Goal: Entertainment & Leisure: Consume media (video, audio)

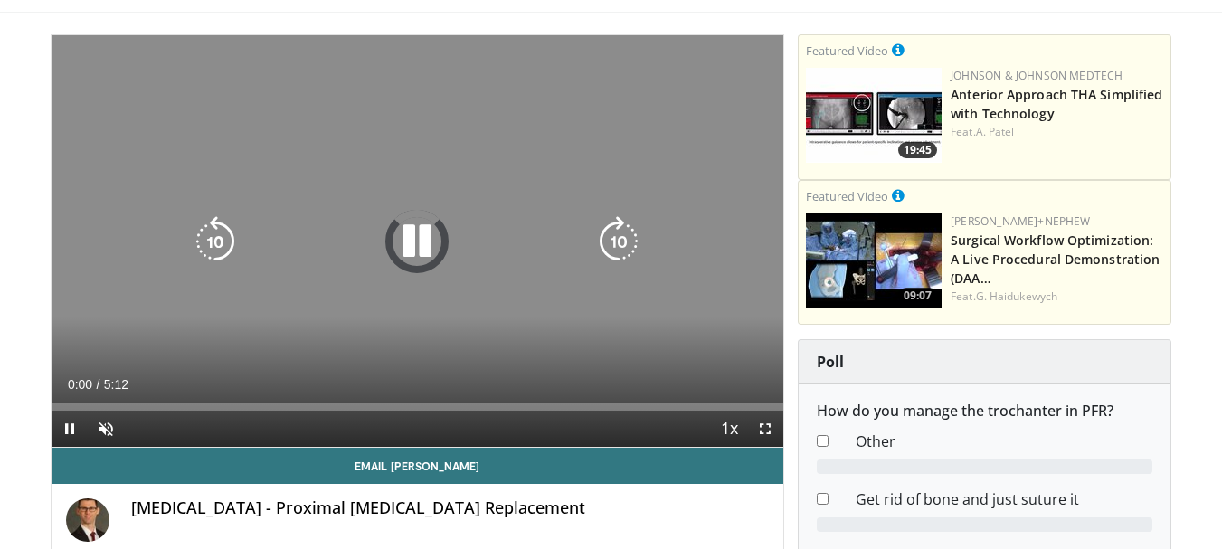
scroll to position [90, 0]
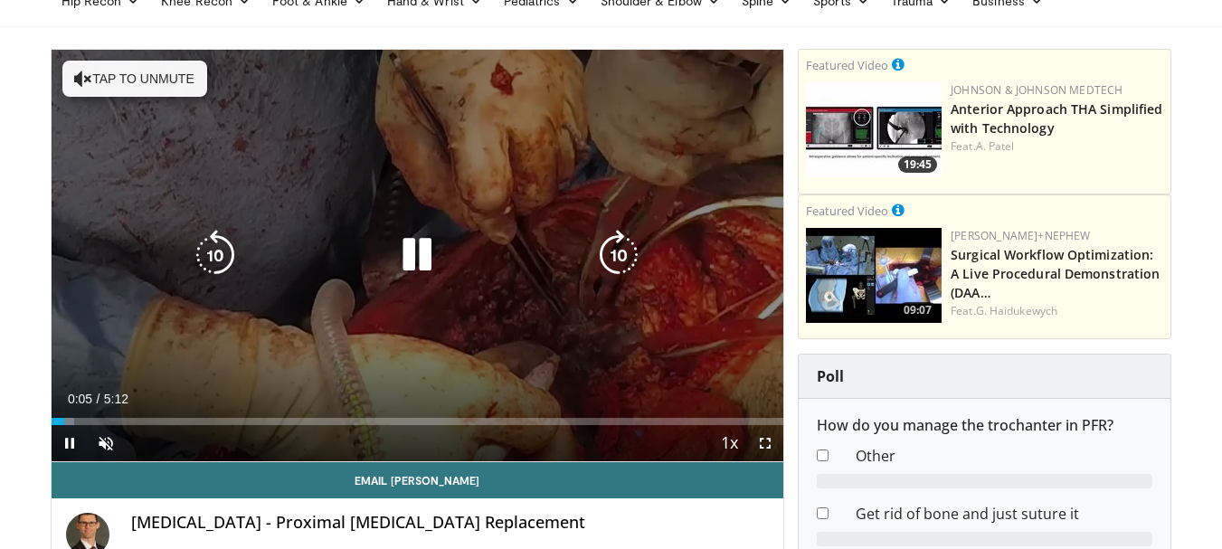
click at [421, 246] on icon "Video Player" at bounding box center [417, 255] width 51 height 51
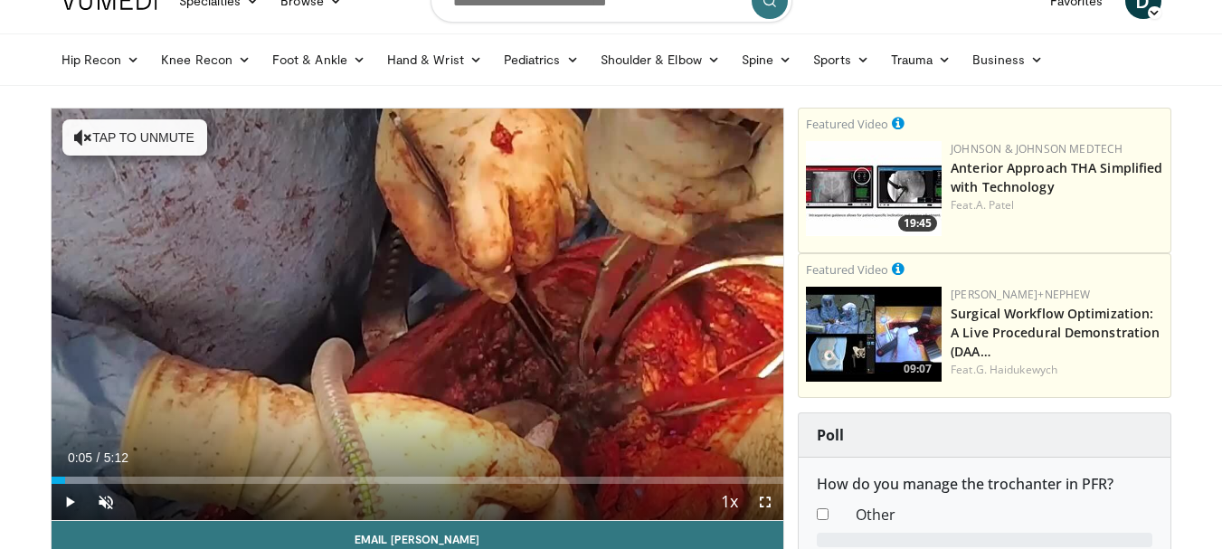
scroll to position [0, 0]
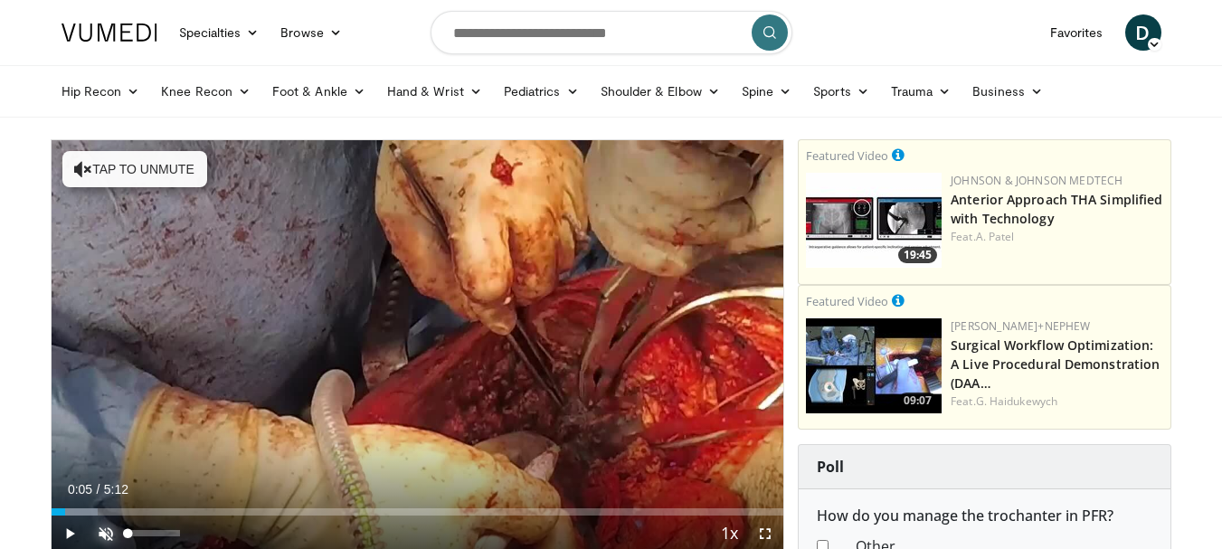
click at [105, 537] on span "Video Player" at bounding box center [106, 534] width 36 height 36
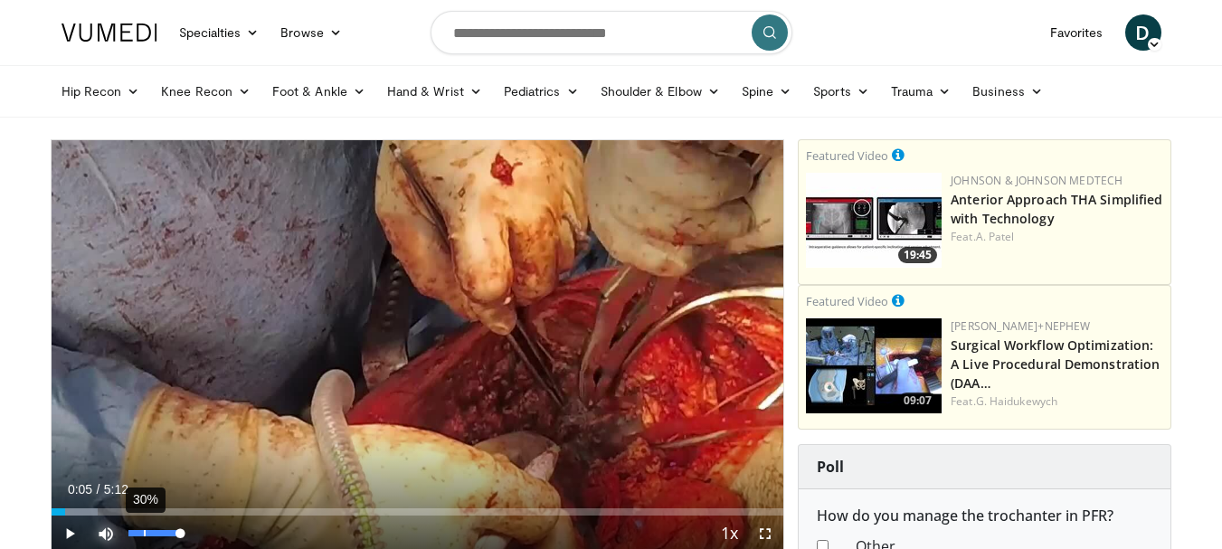
click at [145, 536] on div "30%" at bounding box center [154, 533] width 52 height 6
click at [65, 537] on span "Video Player" at bounding box center [70, 534] width 36 height 36
click at [764, 531] on span "Video Player" at bounding box center [765, 534] width 36 height 36
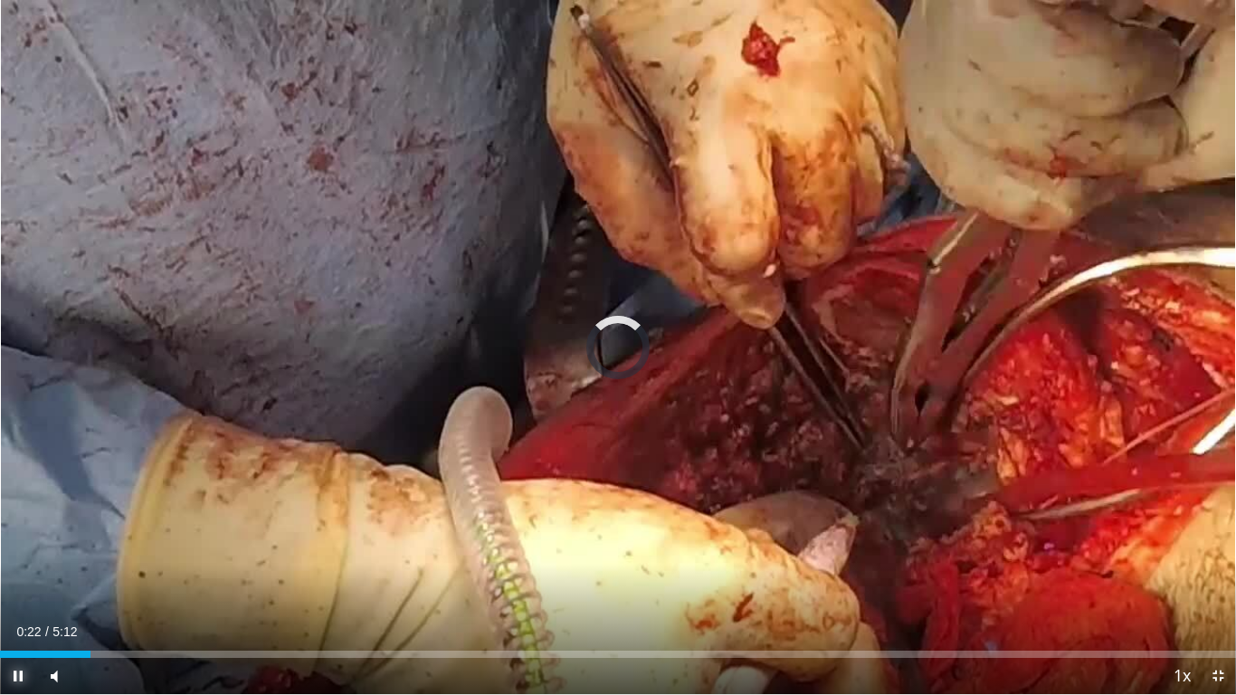
click at [13, 548] on span "Video Player" at bounding box center [18, 676] width 36 height 36
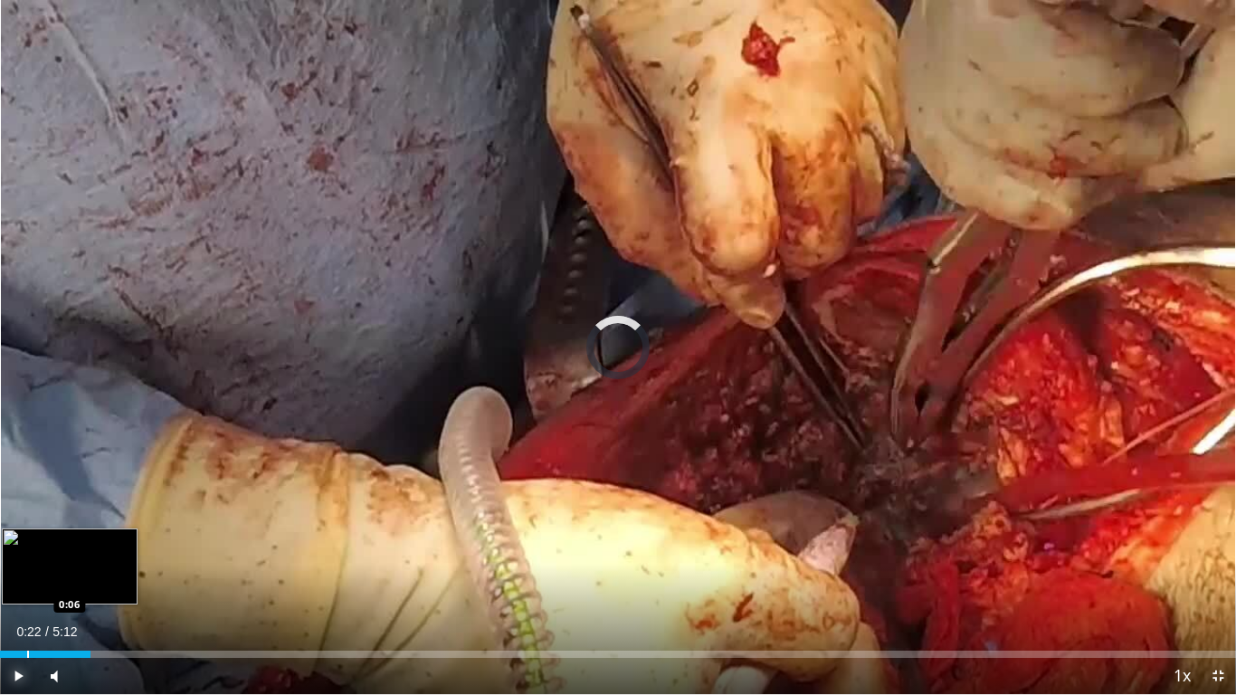
click at [26, 548] on div "Loaded : 0.00% 0:22 0:06" at bounding box center [618, 649] width 1236 height 17
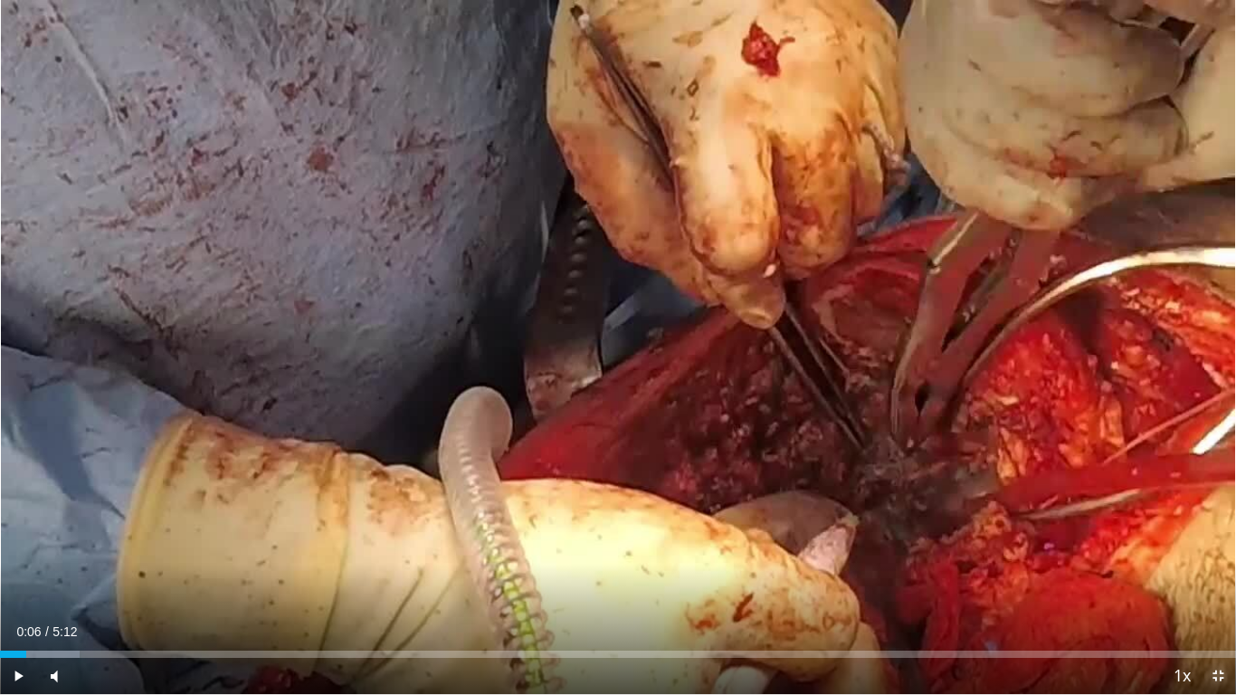
click at [1221, 548] on span "Video Player" at bounding box center [1218, 676] width 36 height 36
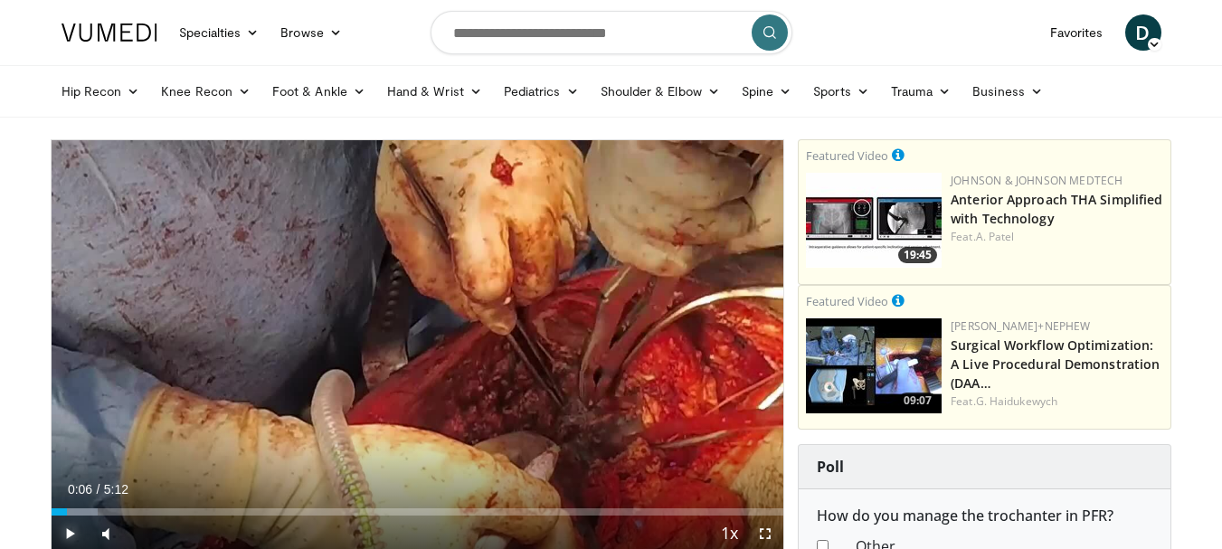
click at [74, 531] on span "Video Player" at bounding box center [70, 534] width 36 height 36
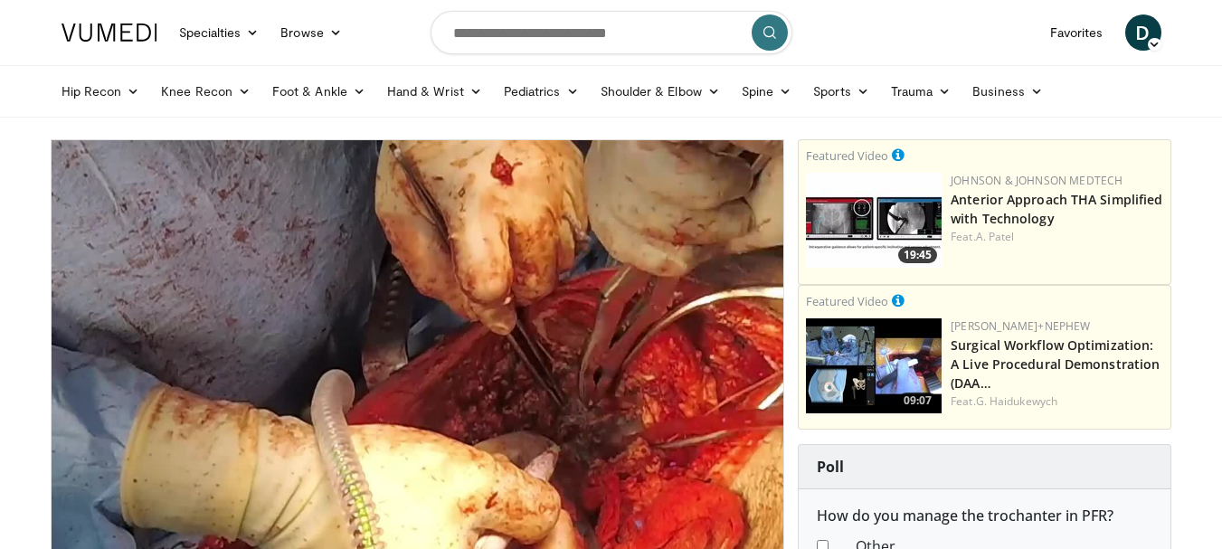
click at [91, 516] on div "10 seconds Tap to unmute" at bounding box center [418, 346] width 733 height 412
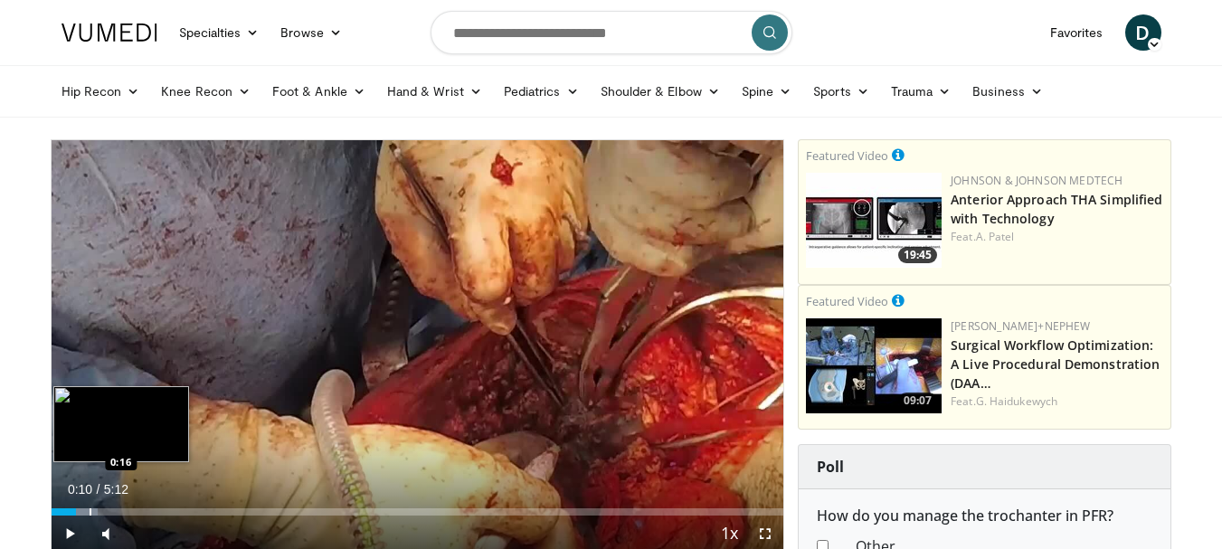
click at [90, 514] on div "Progress Bar" at bounding box center [91, 511] width 2 height 7
click at [63, 509] on div "Progress Bar" at bounding box center [64, 511] width 2 height 7
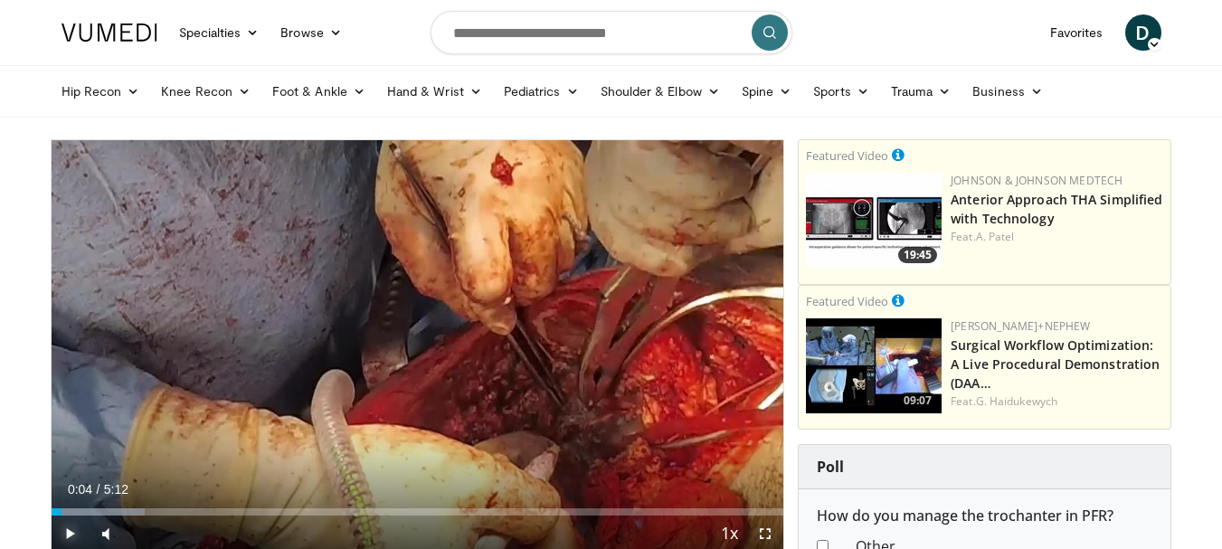
click at [64, 536] on span "Video Player" at bounding box center [70, 534] width 36 height 36
click at [773, 529] on span "Video Player" at bounding box center [765, 534] width 36 height 36
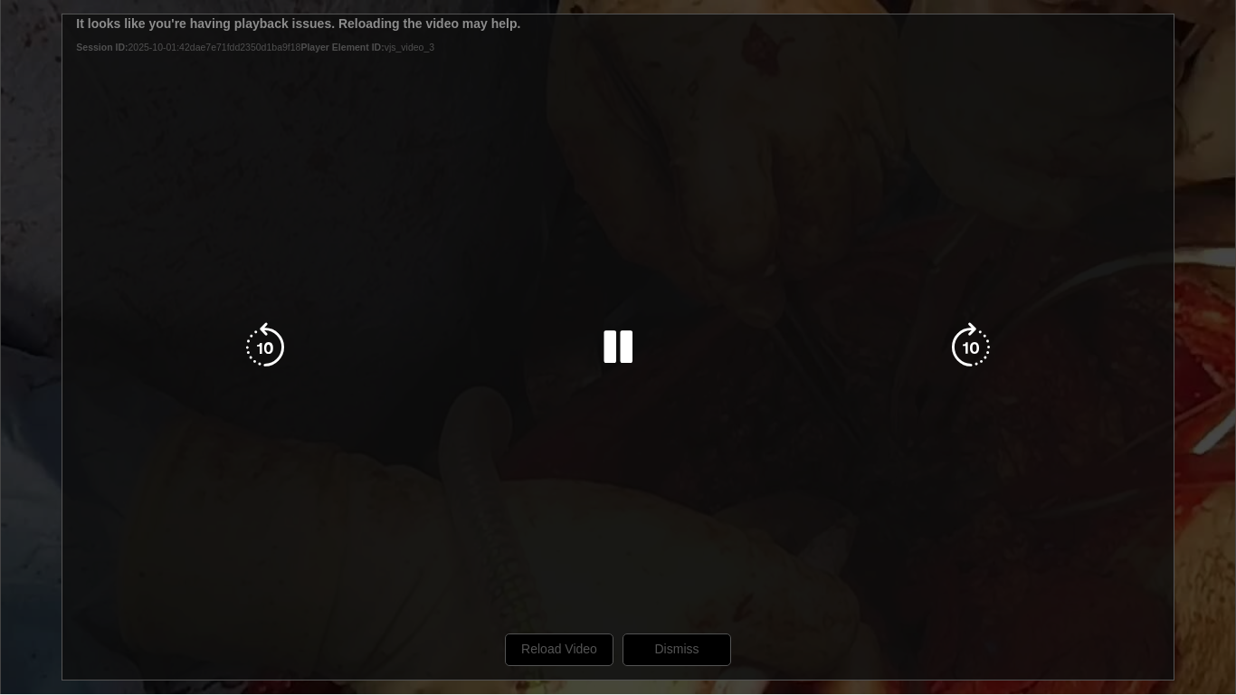
click at [679, 548] on div "10 seconds Tap to unmute" at bounding box center [618, 347] width 1236 height 694
click at [618, 352] on icon "Video Player" at bounding box center [618, 347] width 51 height 51
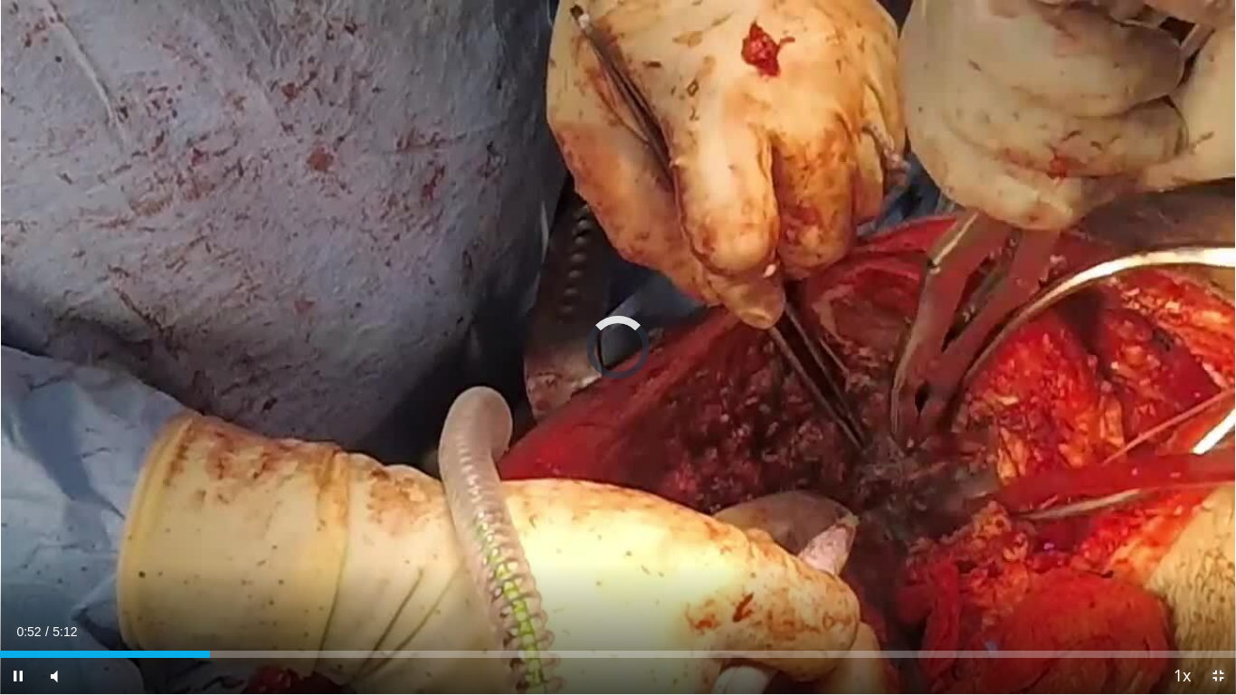
click at [1212, 548] on span "Video Player" at bounding box center [1218, 676] width 36 height 36
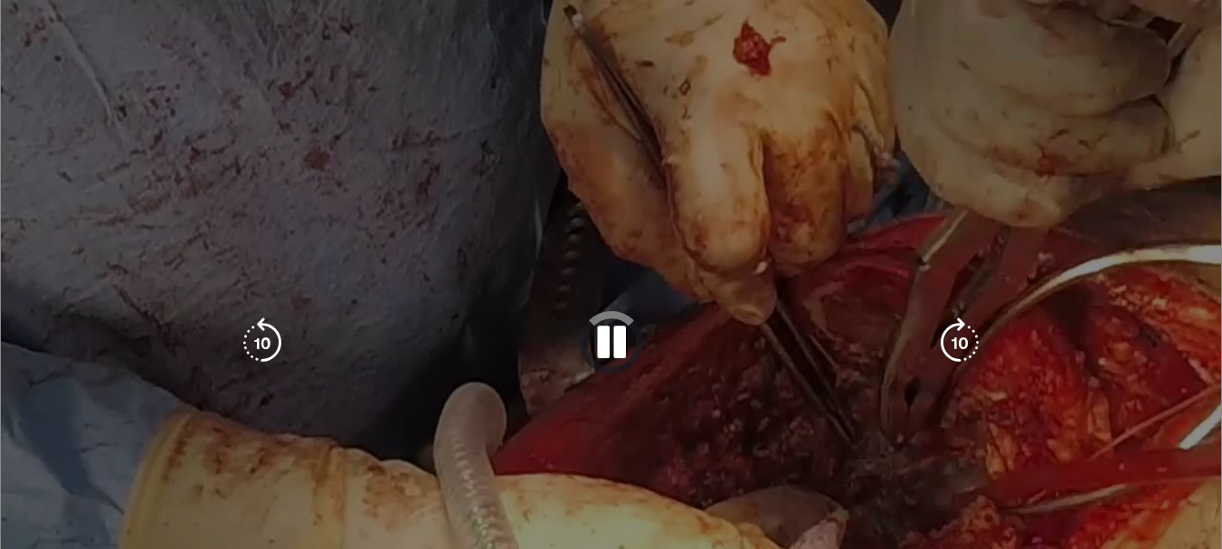
scroll to position [362, 0]
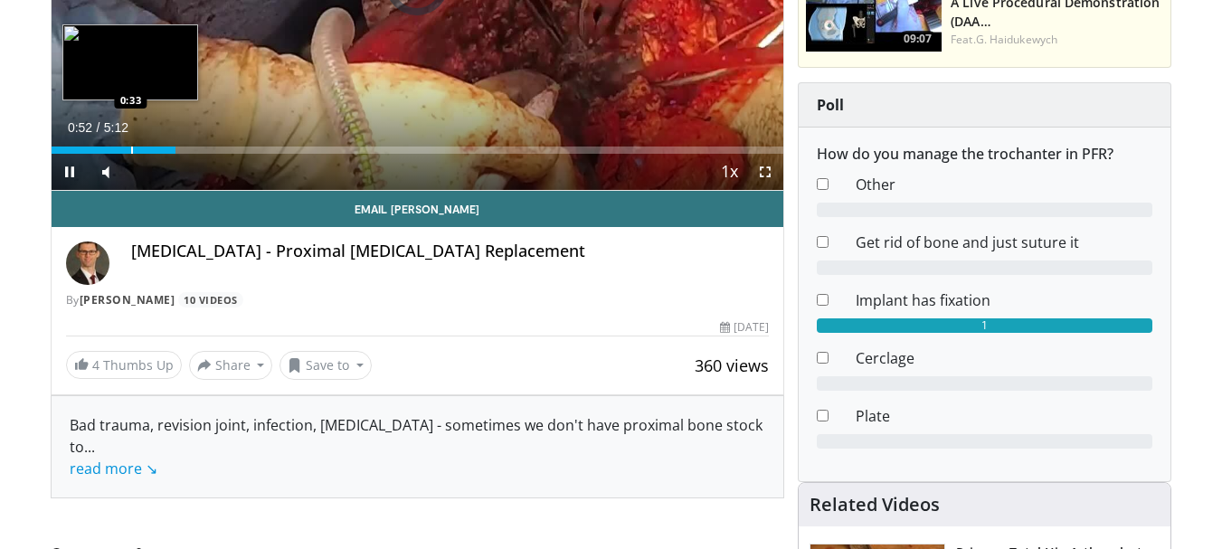
click at [130, 144] on div "Loaded : 0.00% 0:52 0:33" at bounding box center [418, 145] width 733 height 17
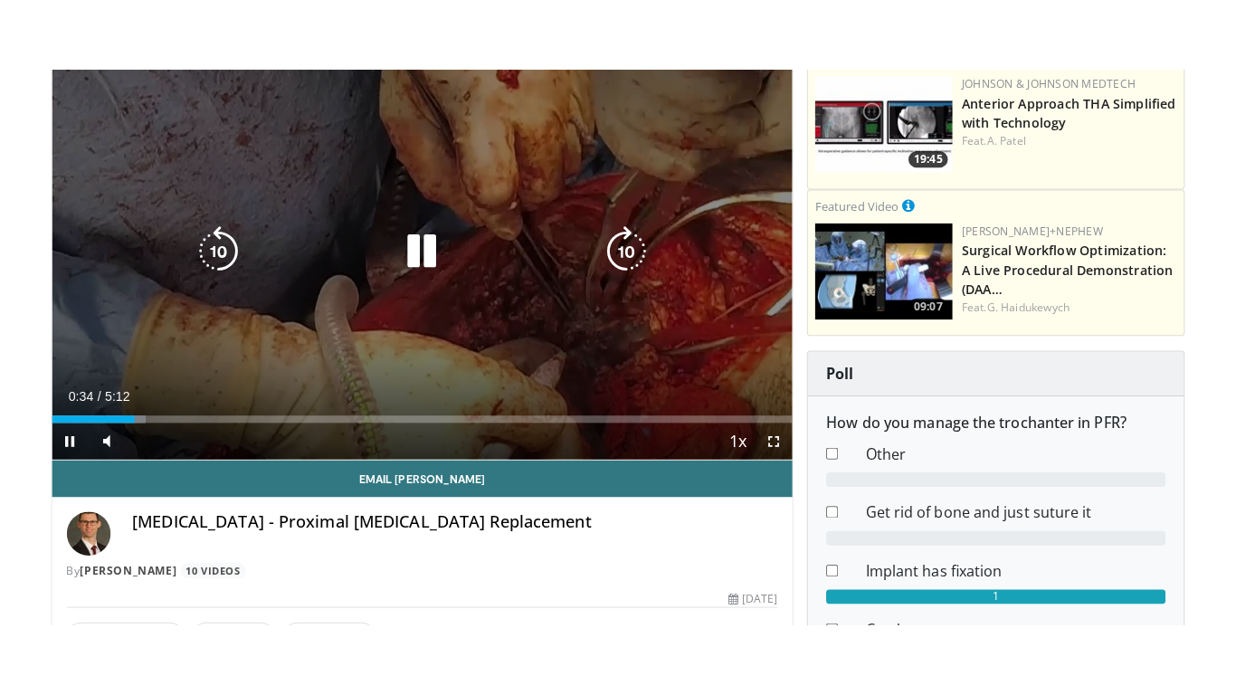
scroll to position [181, 0]
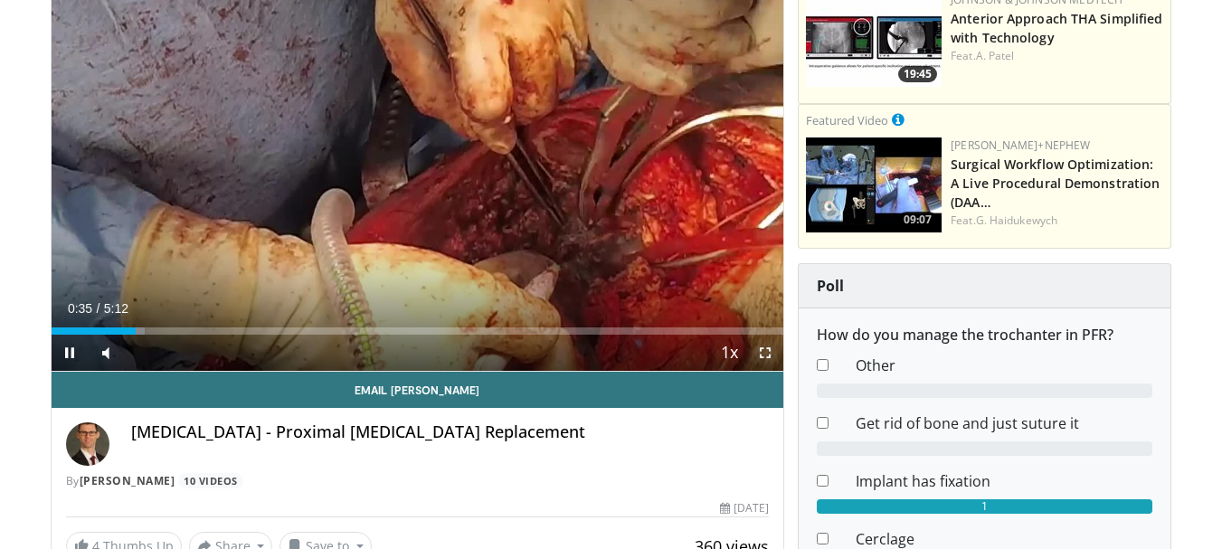
click at [772, 354] on span "Video Player" at bounding box center [765, 353] width 36 height 36
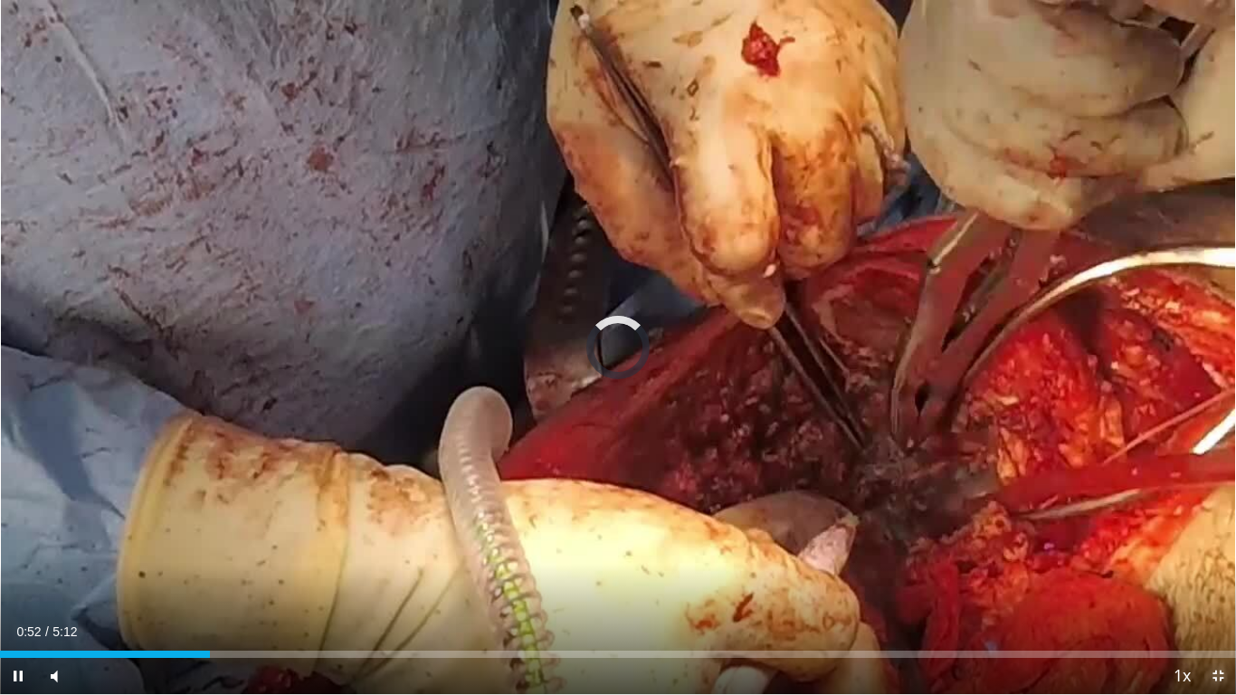
click at [1221, 548] on span "Video Player" at bounding box center [1218, 676] width 36 height 36
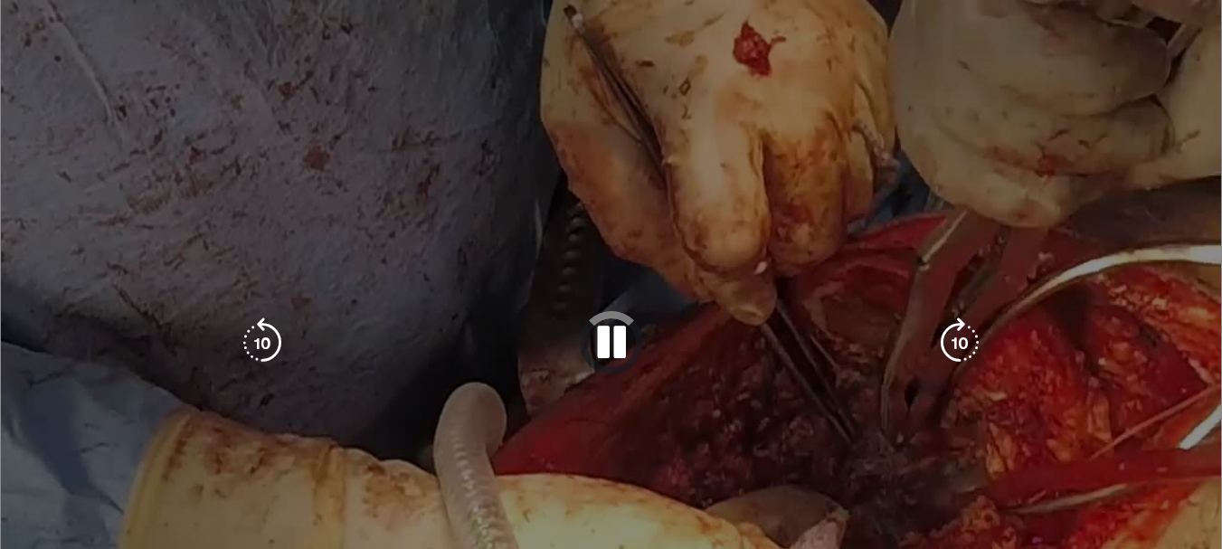
scroll to position [0, 0]
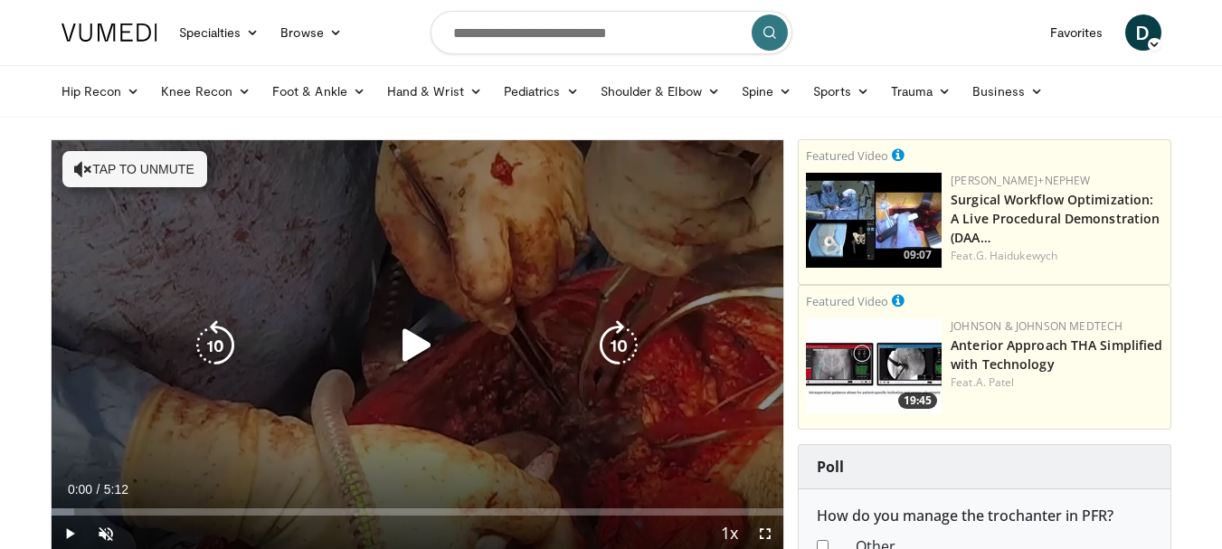
click at [406, 342] on icon "Video Player" at bounding box center [417, 345] width 51 height 51
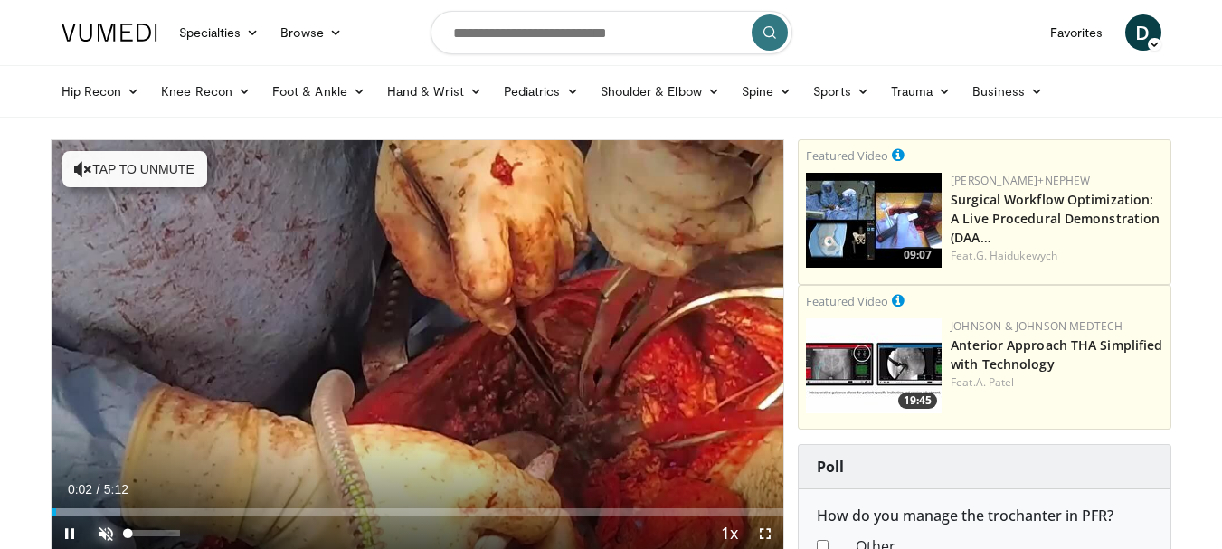
click at [107, 534] on span "Video Player" at bounding box center [106, 534] width 36 height 36
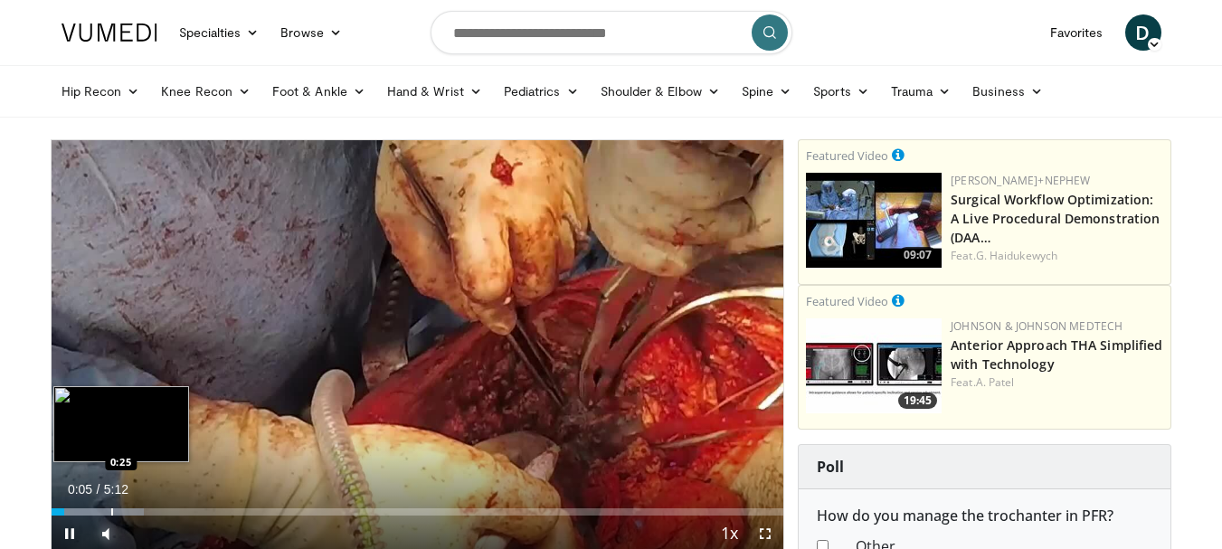
click at [110, 507] on div "Loaded : 12.69% 0:05 0:25" at bounding box center [418, 507] width 733 height 17
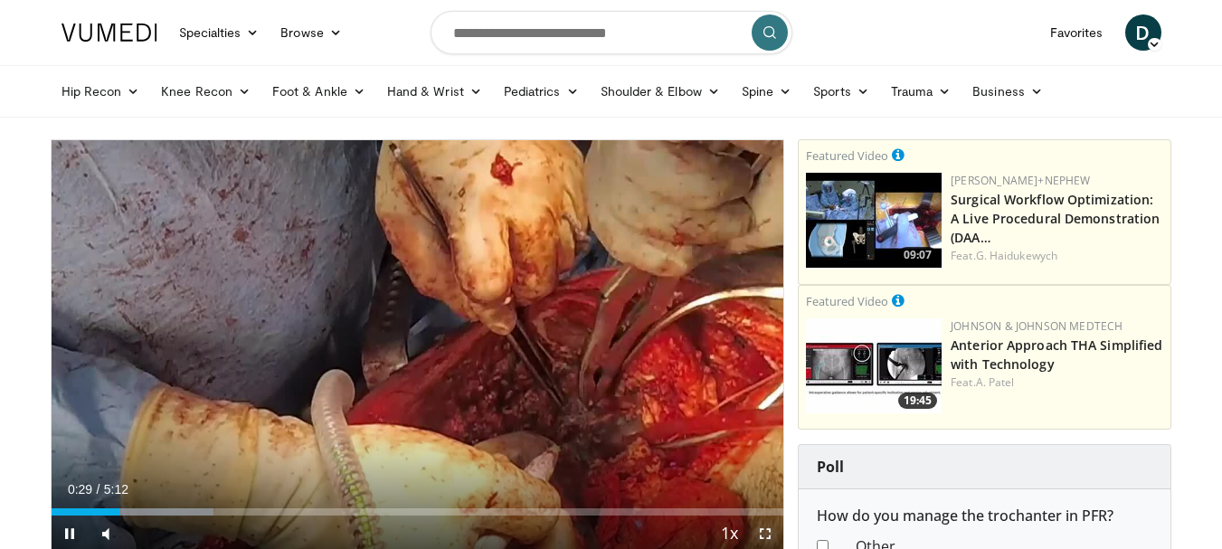
click at [768, 529] on span "Video Player" at bounding box center [765, 534] width 36 height 36
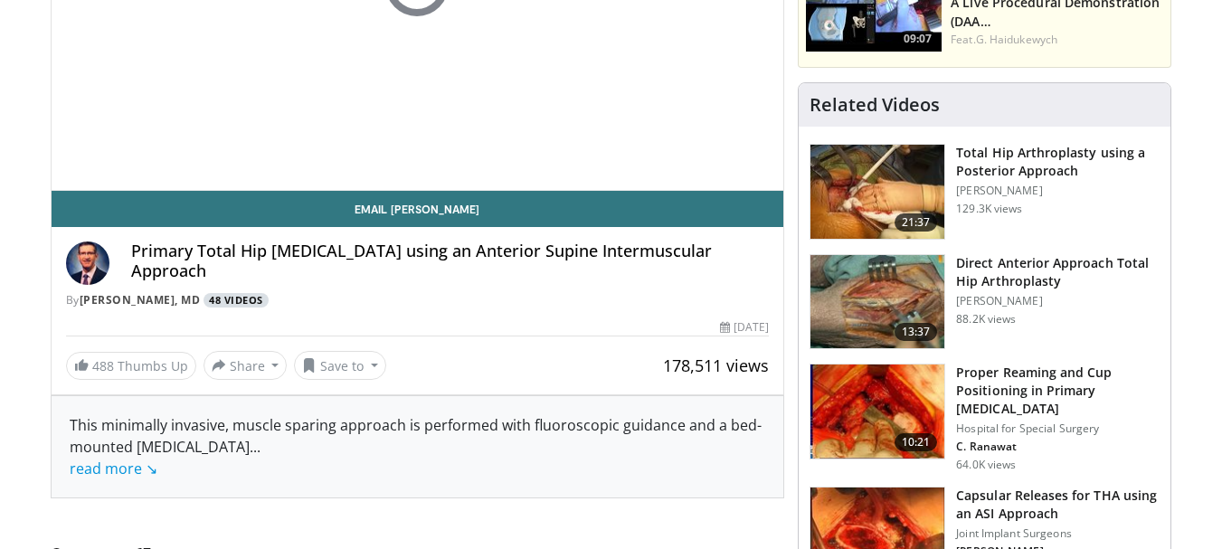
click at [217, 298] on link "48 Videos" at bounding box center [237, 300] width 66 height 15
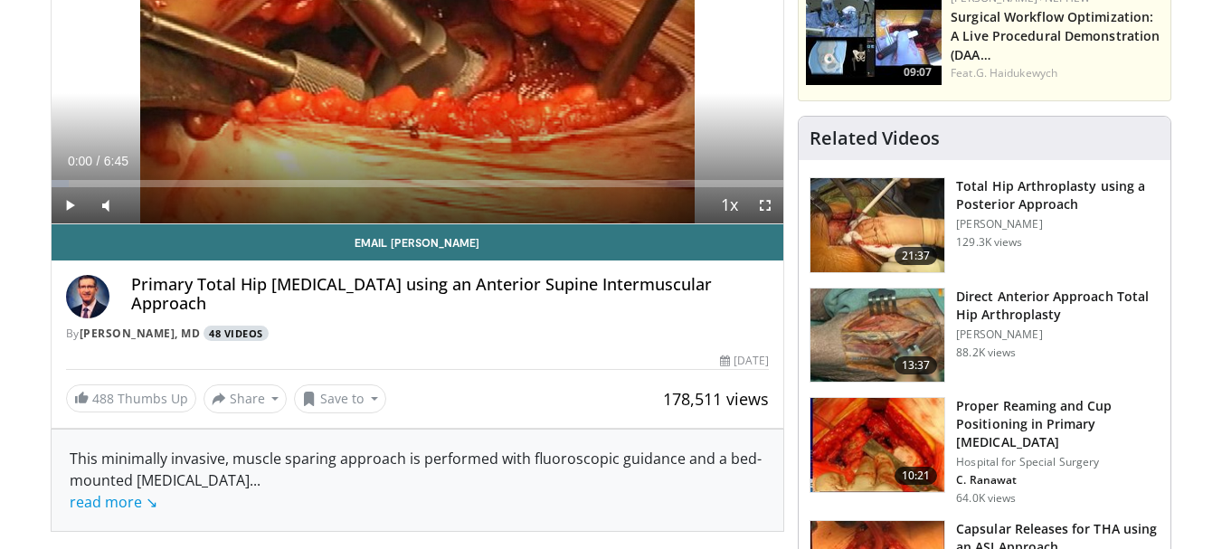
scroll to position [362, 0]
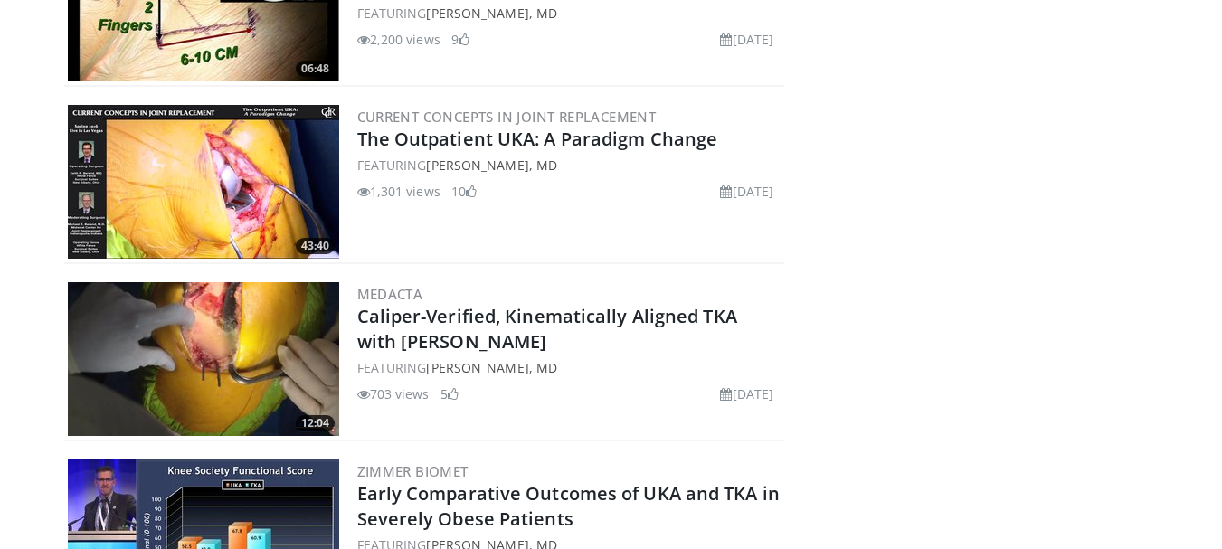
scroll to position [3224, 0]
